Goal: Find specific page/section: Find specific page/section

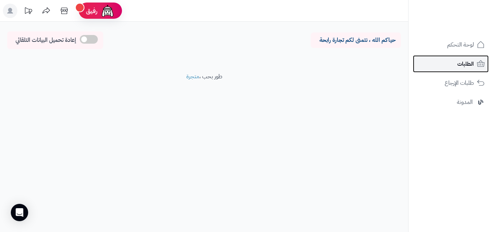
click at [462, 65] on span "الطلبات" at bounding box center [465, 64] width 17 height 10
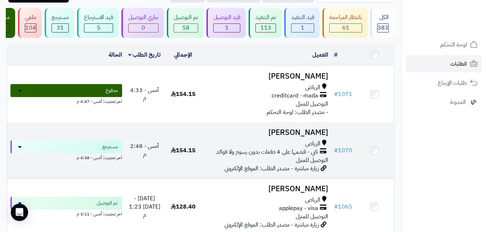
scroll to position [45, 0]
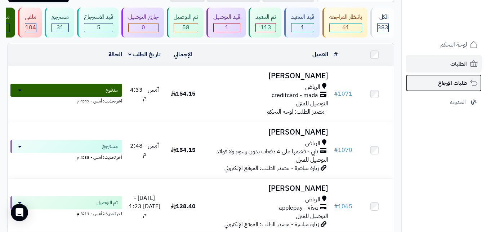
click at [451, 87] on span "طلبات الإرجاع" at bounding box center [452, 83] width 29 height 10
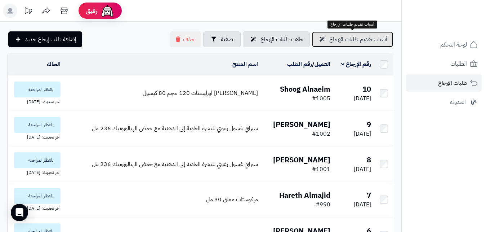
click at [347, 37] on span "أسباب تقديم طلبات الإرجاع" at bounding box center [359, 39] width 58 height 9
